Goal: Communication & Community: Participate in discussion

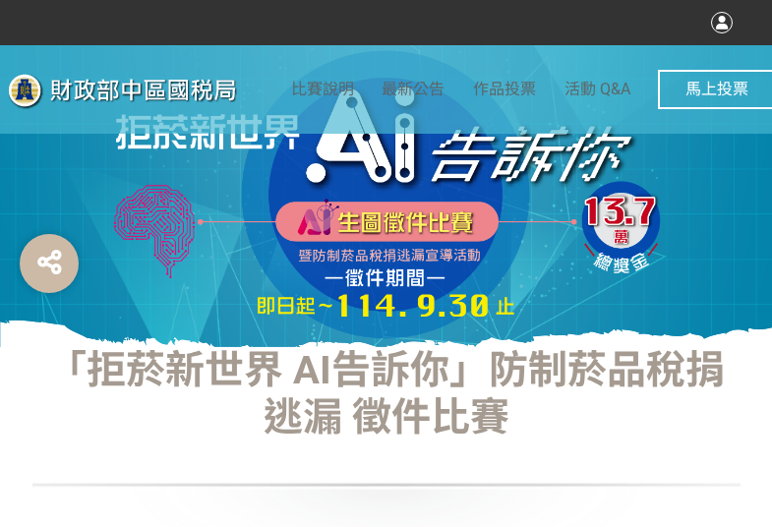
select select "vote"
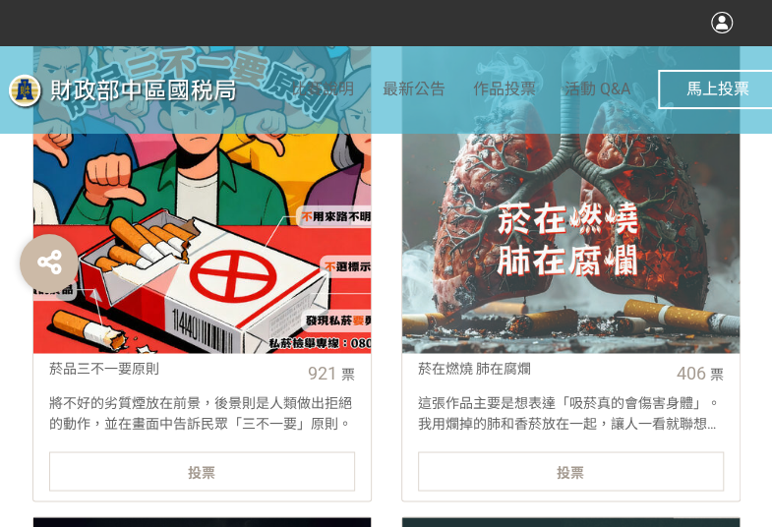
scroll to position [787, 0]
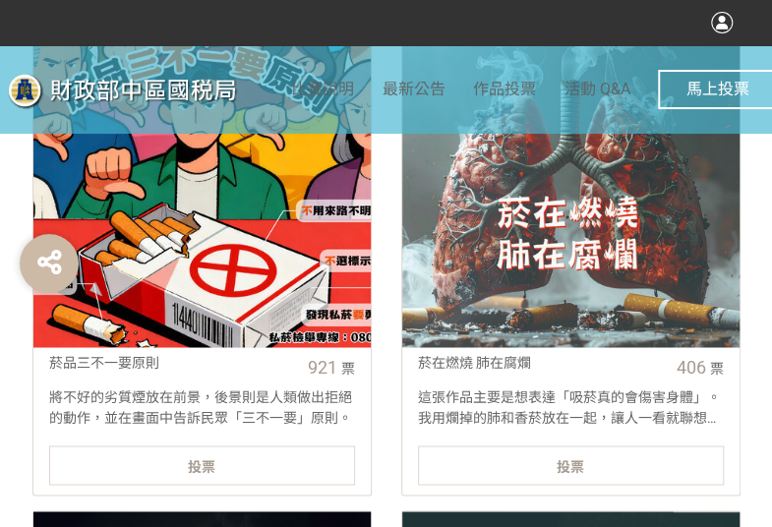
click at [271, 471] on div "投票" at bounding box center [202, 464] width 306 height 39
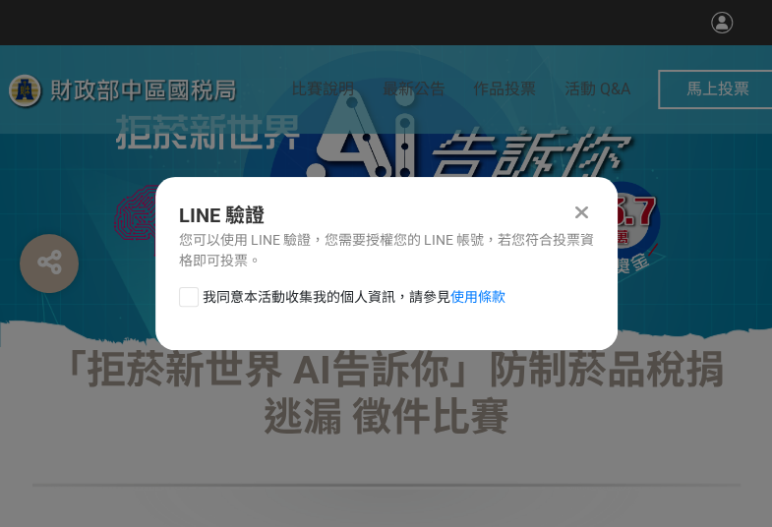
click at [187, 294] on div at bounding box center [189, 297] width 20 height 20
checkbox input "true"
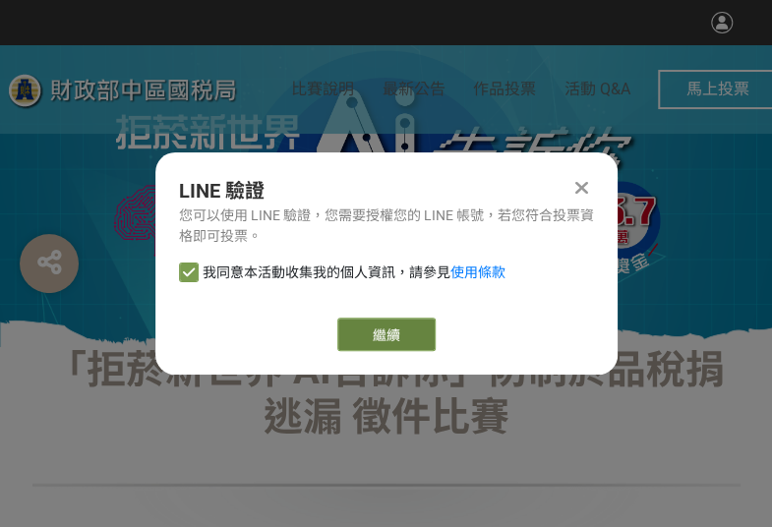
click at [354, 333] on button "繼續" at bounding box center [386, 334] width 98 height 33
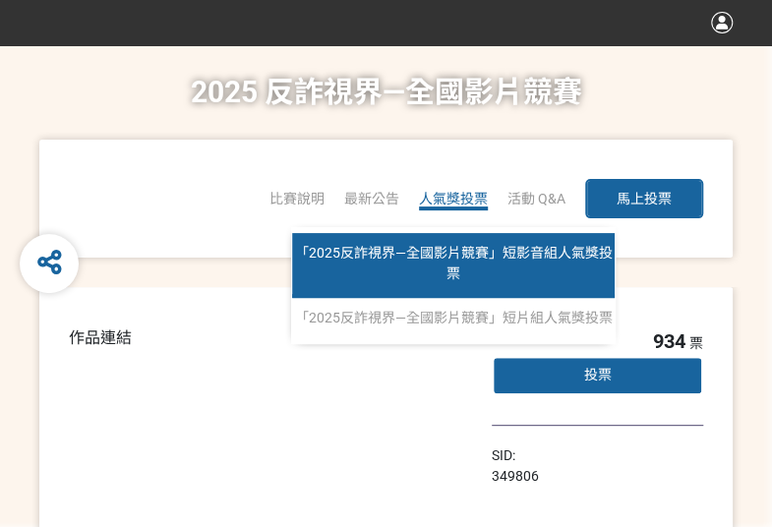
click at [471, 253] on span "「2025反詐視界—全國影片競賽」短影音組人氣獎投票" at bounding box center [454, 263] width 318 height 36
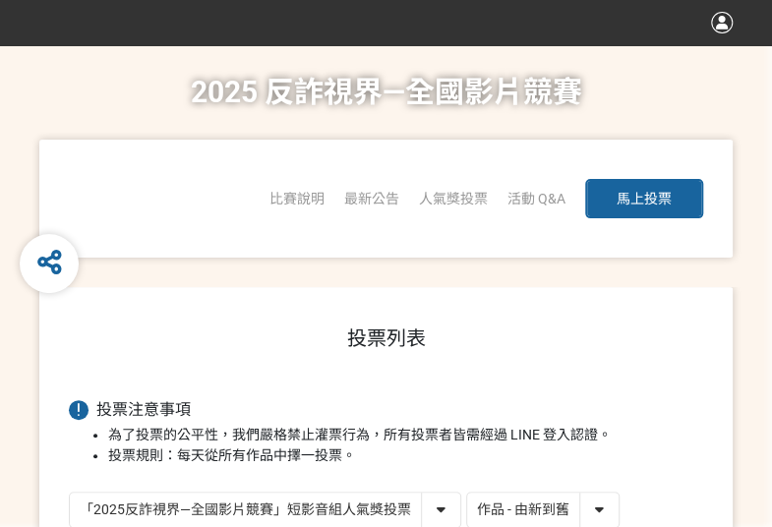
click at [535, 505] on select "作品 - 由新到舊 作品 - 由舊到新 票數 - 由多到少 票數 - 由少到多" at bounding box center [542, 510] width 151 height 34
click at [467, 493] on select "作品 - 由新到舊 作品 - 由舊到新 票數 - 由多到少 票數 - 由少到多" at bounding box center [542, 510] width 151 height 34
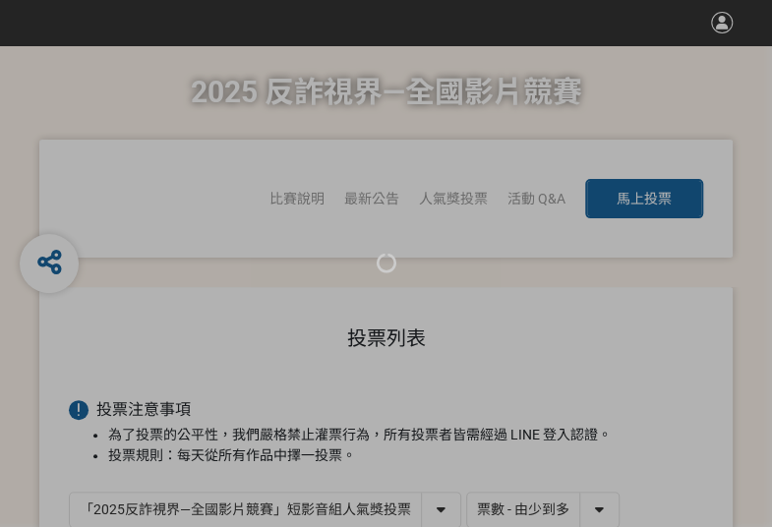
click at [545, 496] on div at bounding box center [386, 263] width 772 height 527
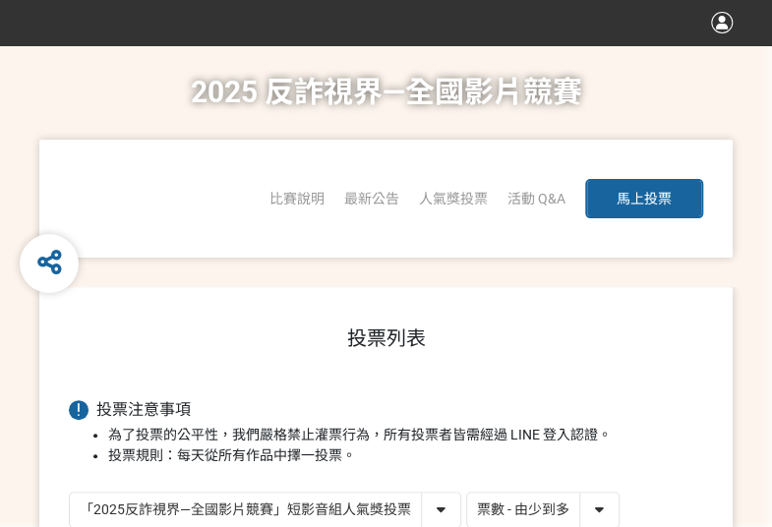
click at [536, 505] on select "作品 - 由新到舊 作品 - 由舊到新 票數 - 由多到少 票數 - 由少到多" at bounding box center [542, 510] width 151 height 34
select select "vote"
click at [467, 493] on select "作品 - 由新到舊 作品 - 由舊到新 票數 - 由多到少 票數 - 由少到多" at bounding box center [542, 510] width 151 height 34
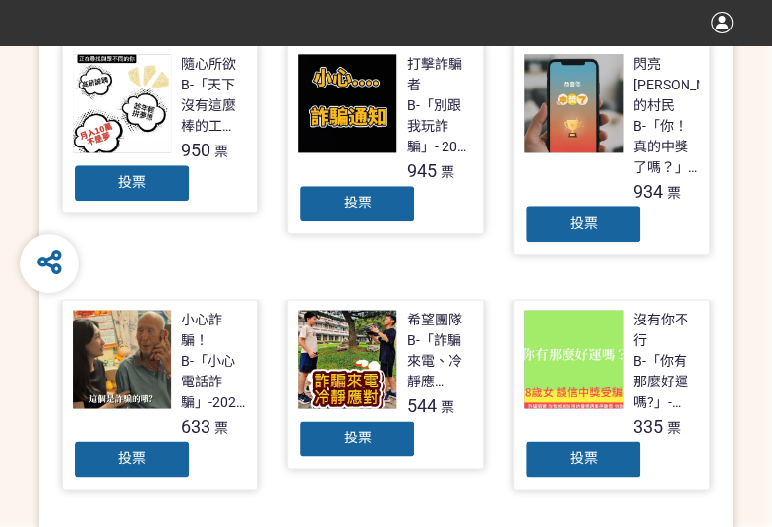
scroll to position [492, 0]
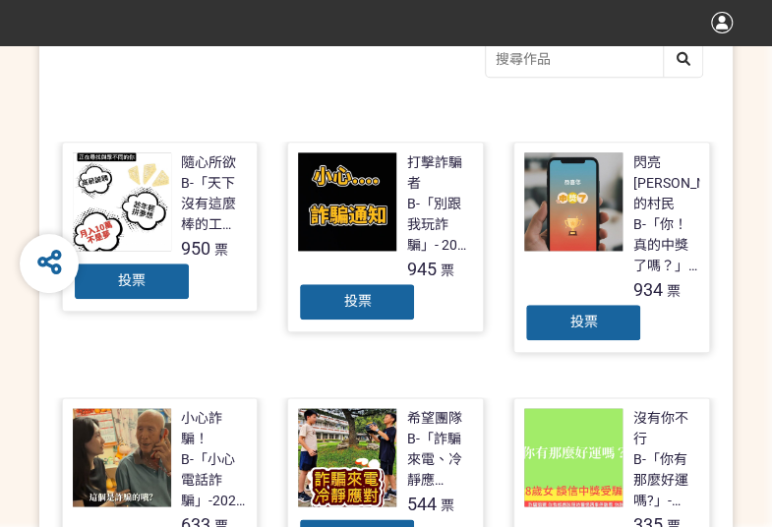
click at [411, 282] on div "投票" at bounding box center [357, 301] width 118 height 39
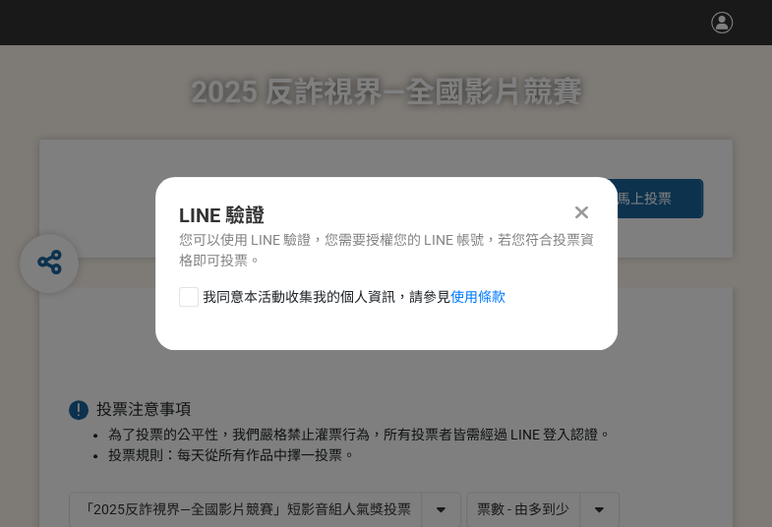
scroll to position [0, 0]
click at [192, 298] on div at bounding box center [189, 297] width 20 height 20
checkbox input "true"
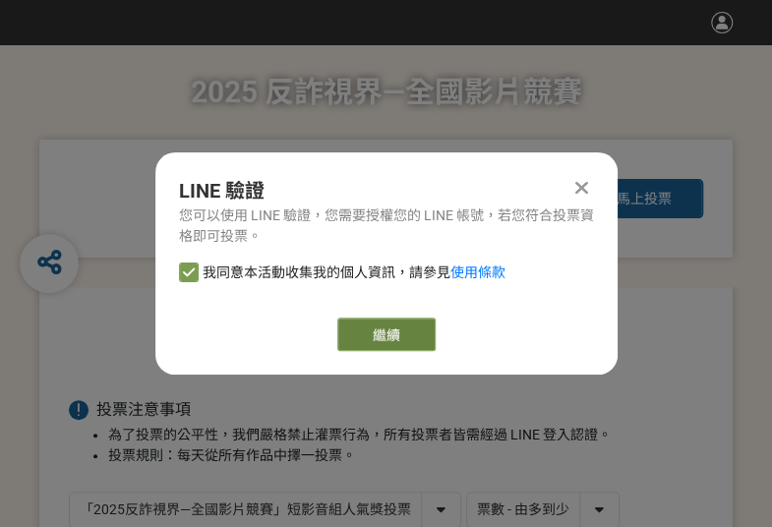
click at [340, 337] on button "繼續" at bounding box center [386, 334] width 98 height 33
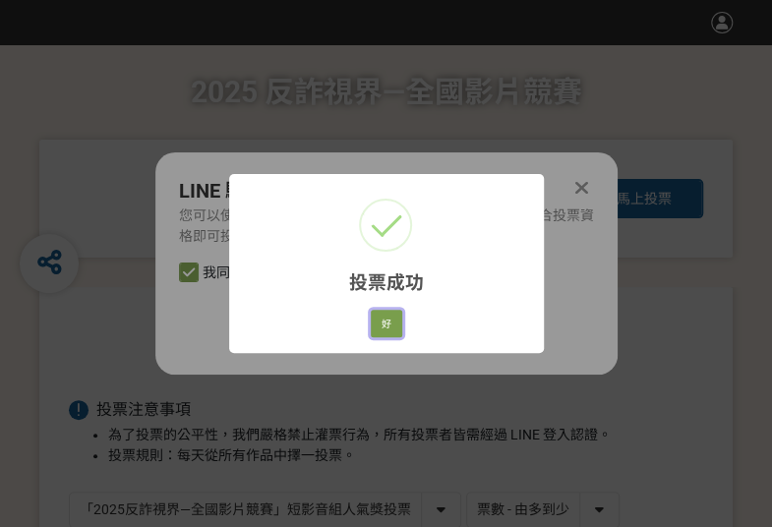
drag, startPoint x: 380, startPoint y: 333, endPoint x: 673, endPoint y: 344, distance: 293.3
click at [380, 333] on button "好" at bounding box center [386, 324] width 31 height 28
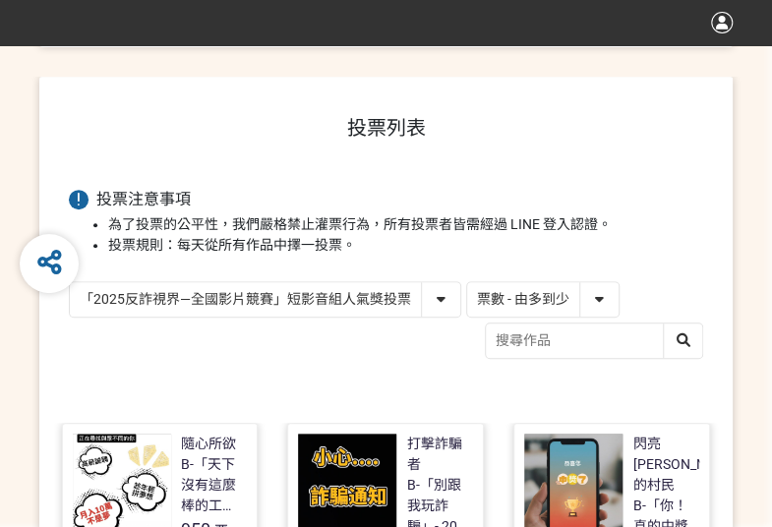
scroll to position [317, 0]
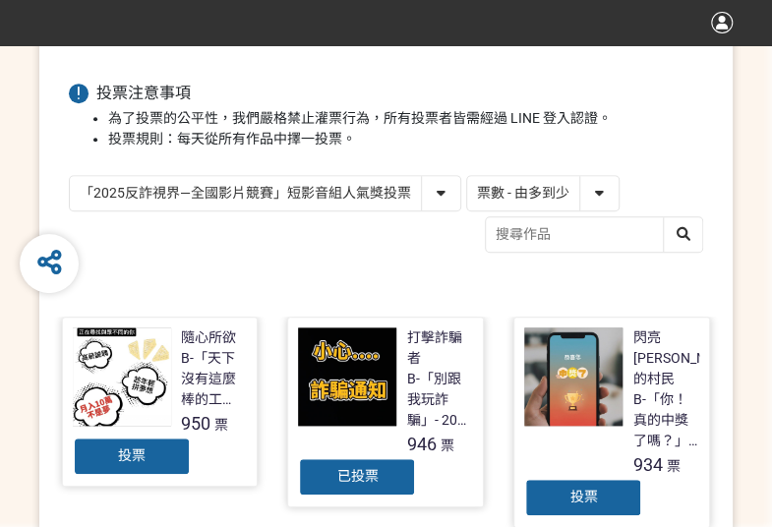
click at [315, 197] on select "「2025反詐視界—全國影片競賽」短影音組人氣獎投票 「2025反詐視界—全國影片競賽」短片組人氣獎投票" at bounding box center [265, 193] width 390 height 34
select select "13146"
click at [70, 176] on select "「2025反詐視界—全國影片競賽」短影音組人氣獎投票 「2025反詐視界—全國影片競賽」短片組人氣獎投票" at bounding box center [265, 193] width 390 height 34
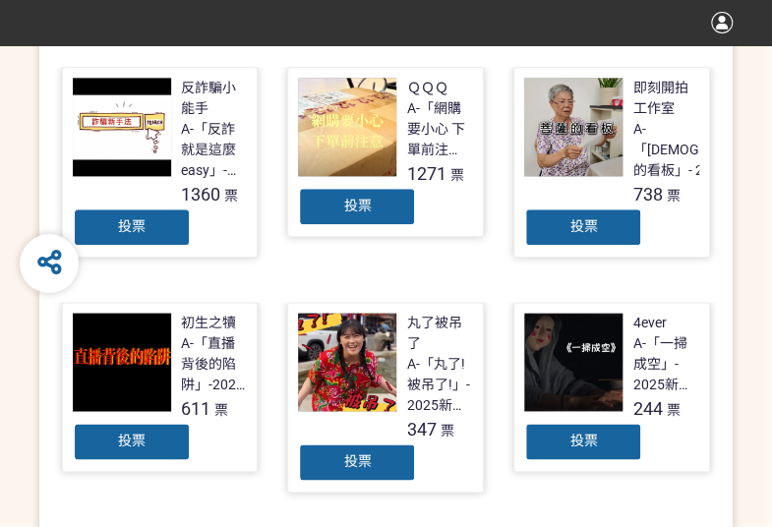
scroll to position [590, 0]
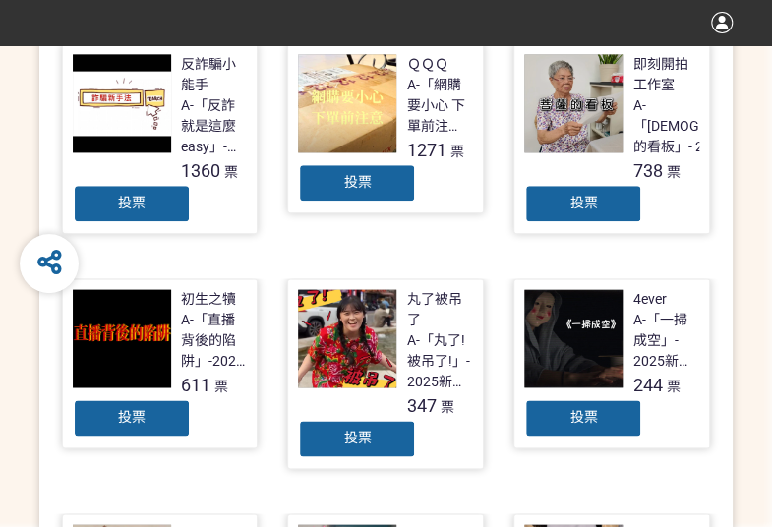
click at [343, 179] on span "投票" at bounding box center [357, 182] width 28 height 16
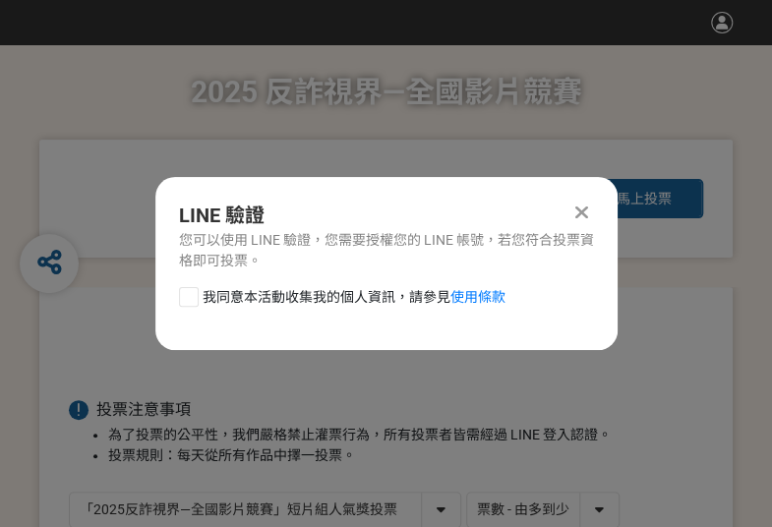
click at [185, 297] on div at bounding box center [189, 297] width 20 height 20
checkbox input "true"
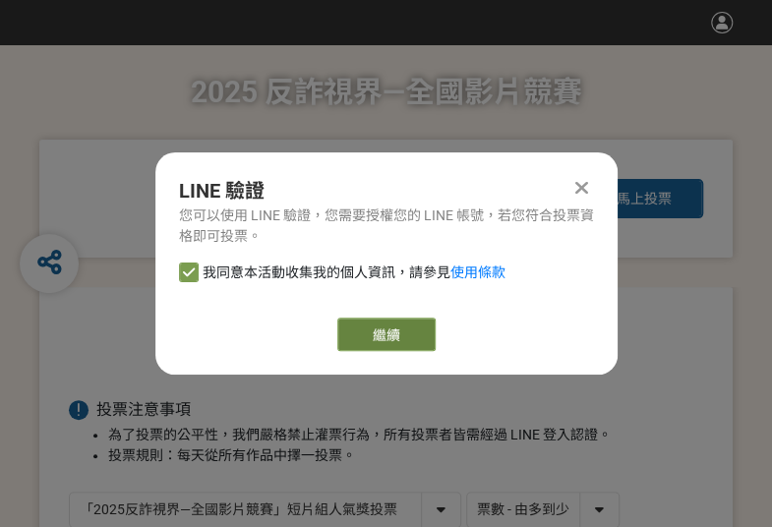
click at [368, 335] on button "繼續" at bounding box center [386, 334] width 98 height 33
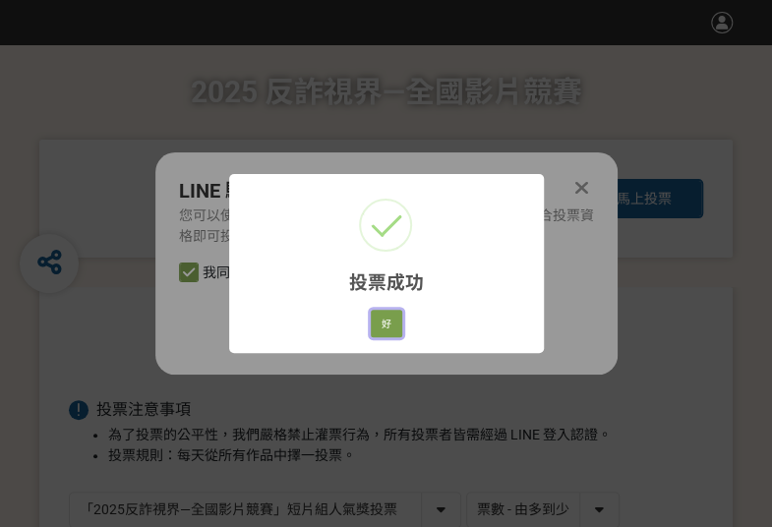
drag, startPoint x: 376, startPoint y: 324, endPoint x: 319, endPoint y: 335, distance: 58.2
click at [376, 324] on button "好" at bounding box center [386, 324] width 31 height 28
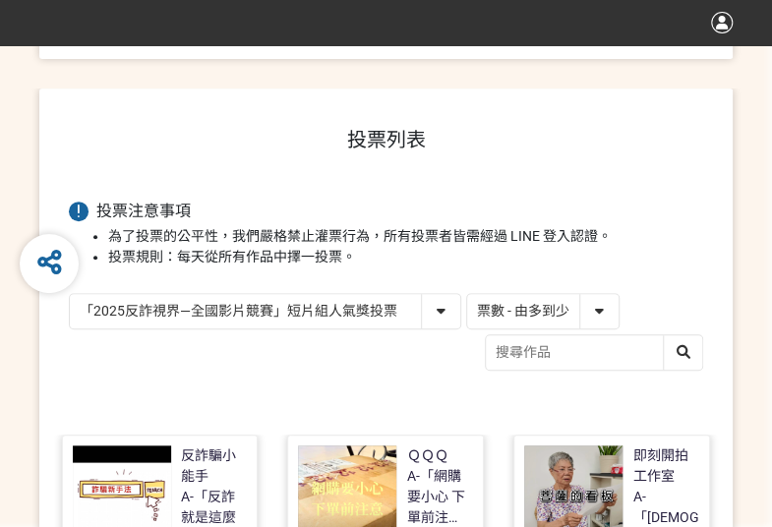
scroll to position [385, 0]
